Goal: Use online tool/utility: Use online tool/utility

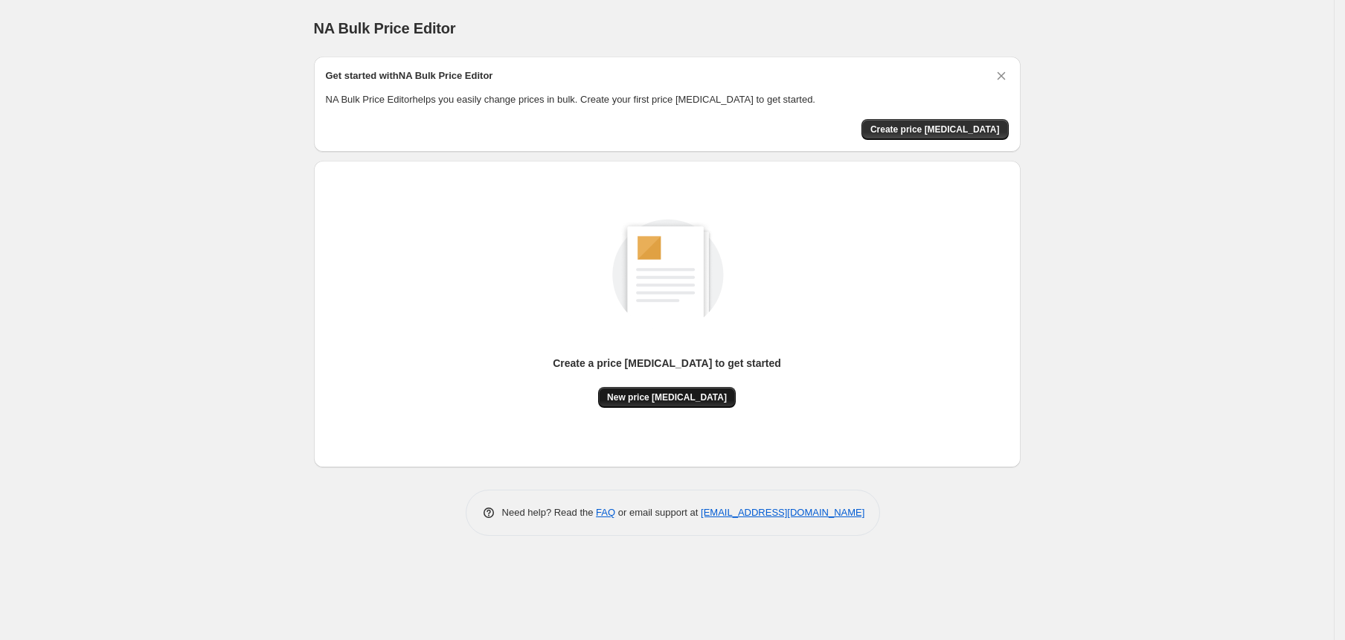
click at [708, 404] on button "New price [MEDICAL_DATA]" at bounding box center [667, 397] width 138 height 21
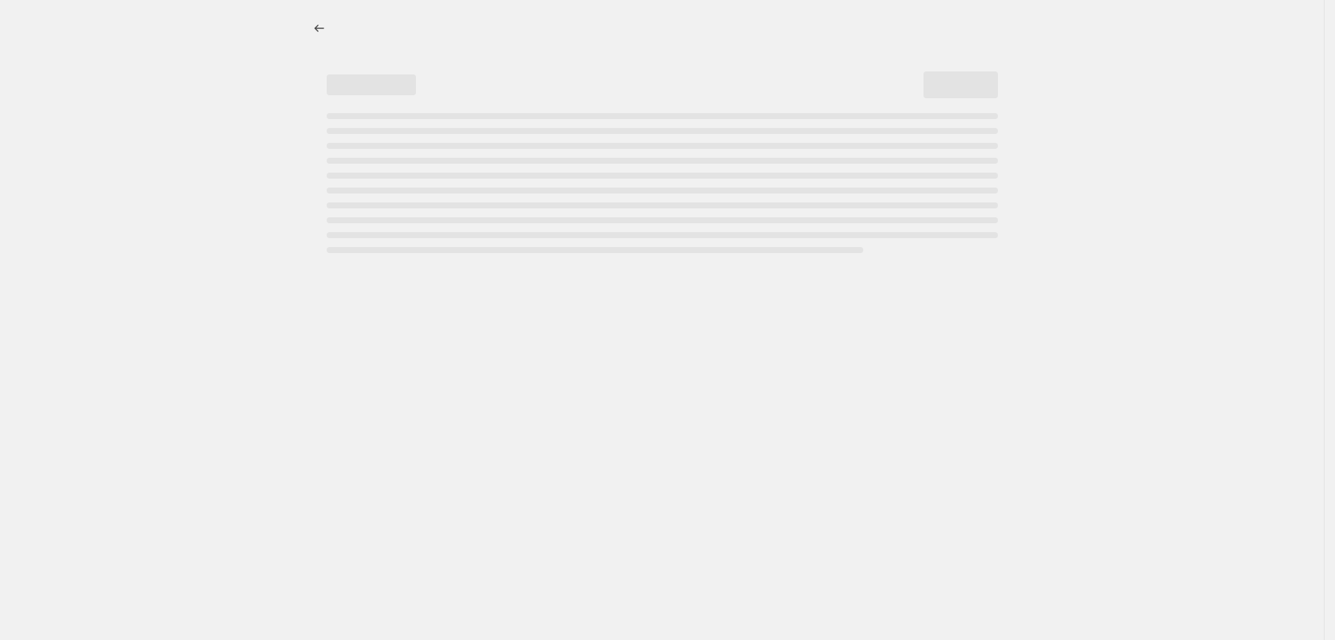
select select "percentage"
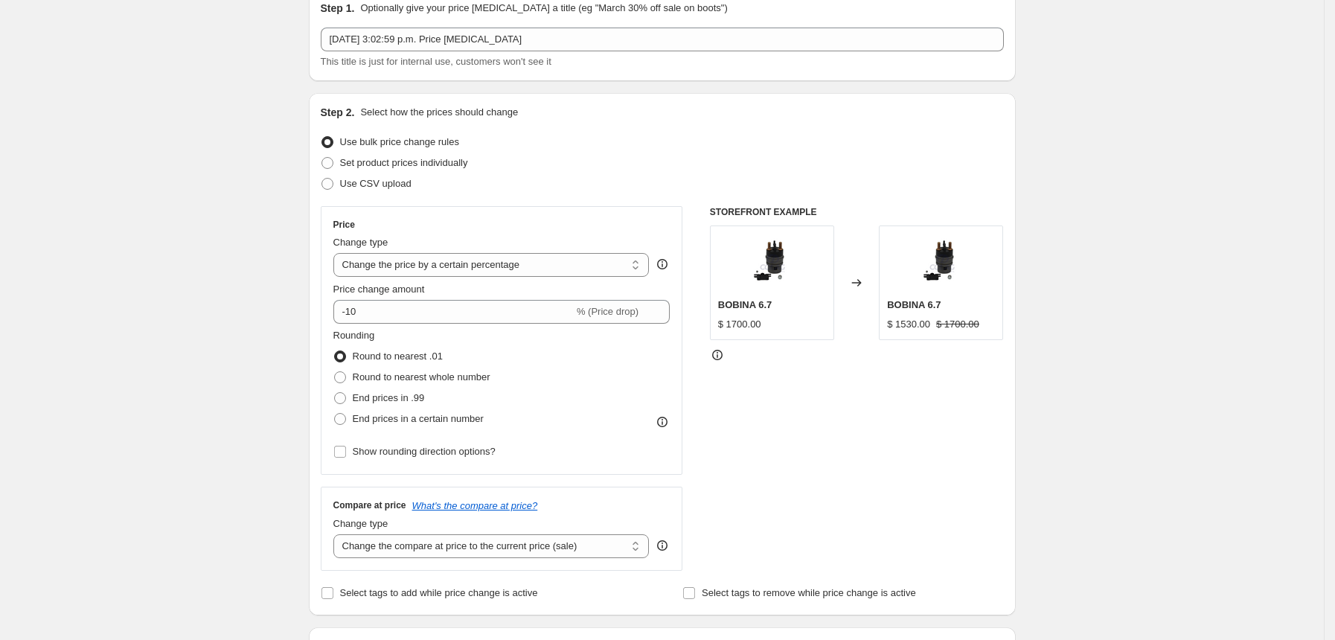
scroll to position [99, 0]
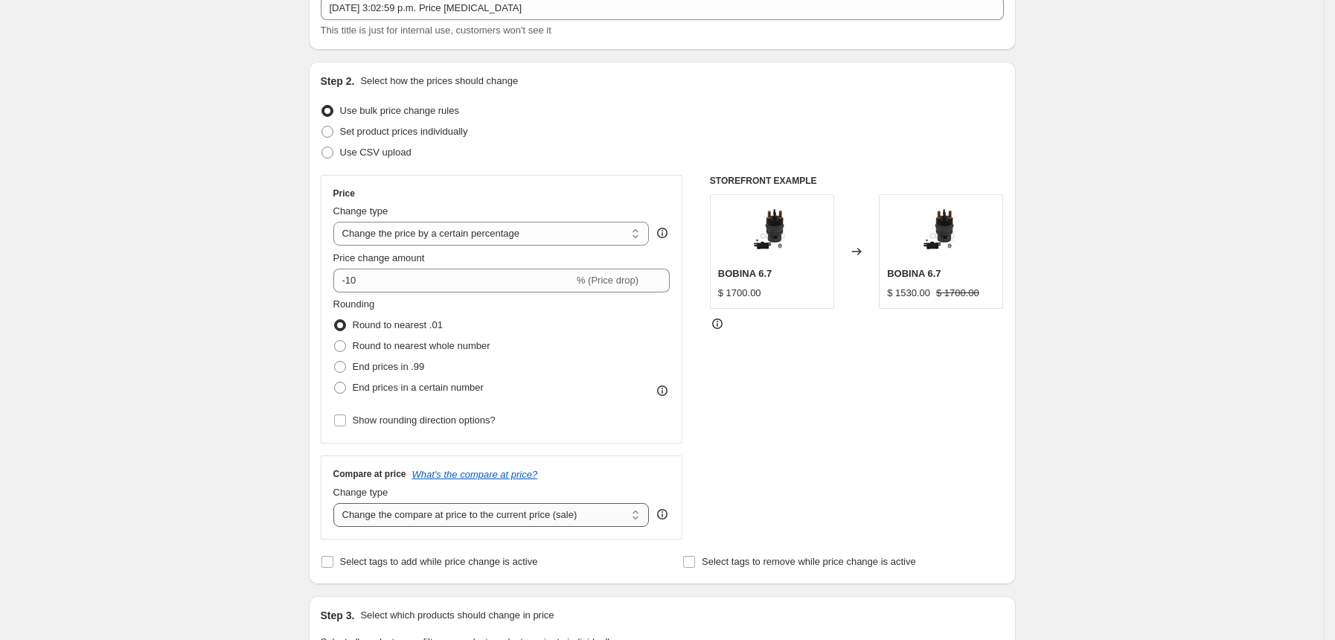
click at [589, 512] on select "Change the compare at price to the current price (sale) Change the compare at p…" at bounding box center [491, 515] width 316 height 24
click at [589, 511] on select "Change the compare at price to the current price (sale) Change the compare at p…" at bounding box center [491, 515] width 316 height 24
click at [774, 436] on div "STOREFRONT EXAMPLE BOBINA 6.7 $ 1700.00 Changed to BOBINA 6.7 $ 1530.00 $ 1700.…" at bounding box center [857, 357] width 294 height 365
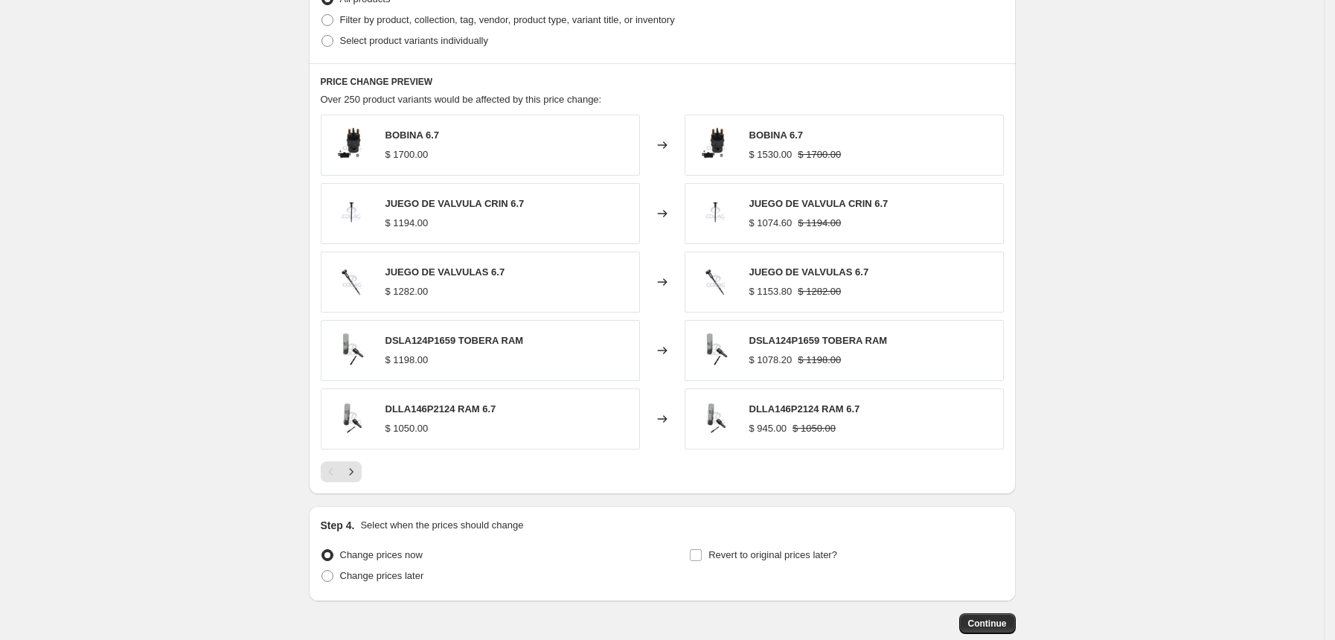
scroll to position [848, 0]
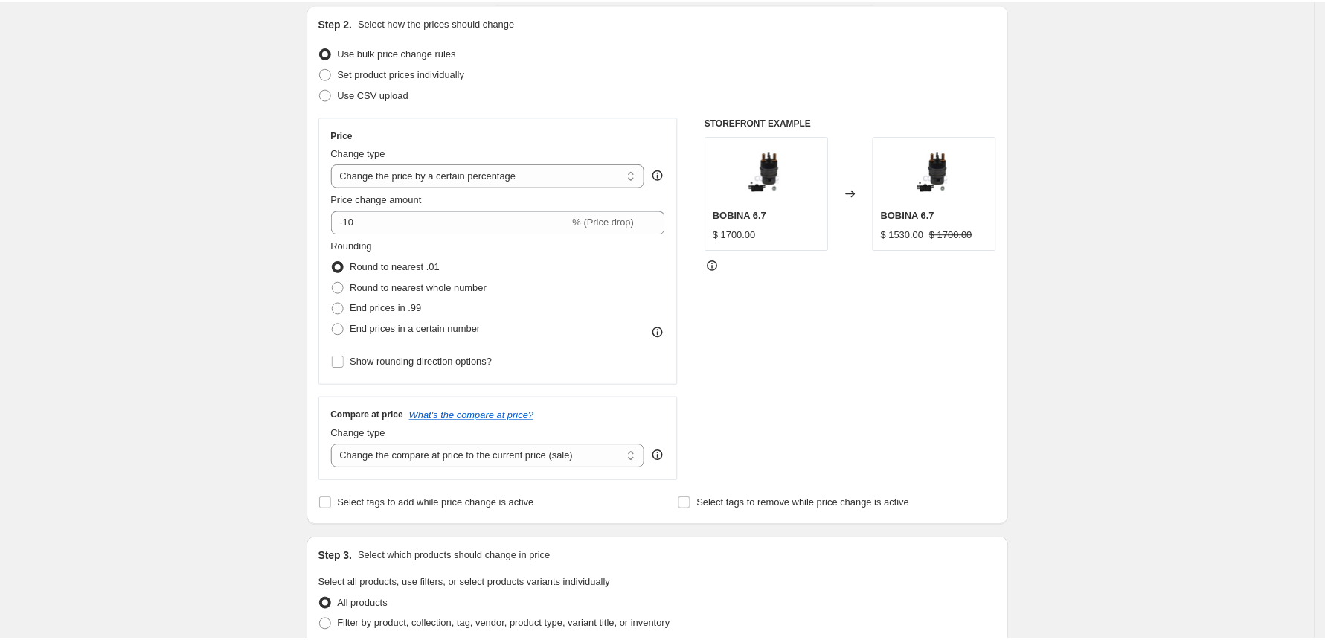
scroll to position [0, 0]
